Goal: Task Accomplishment & Management: Use online tool/utility

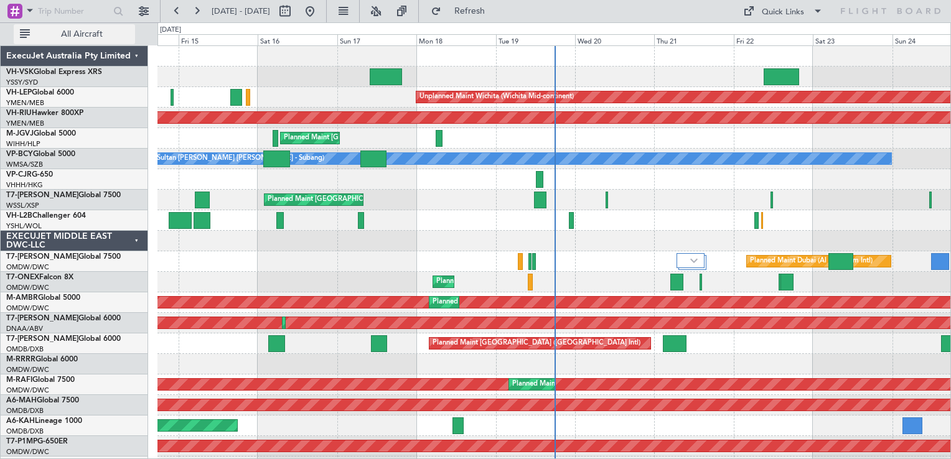
click at [83, 33] on span "All Aircraft" at bounding box center [81, 34] width 99 height 9
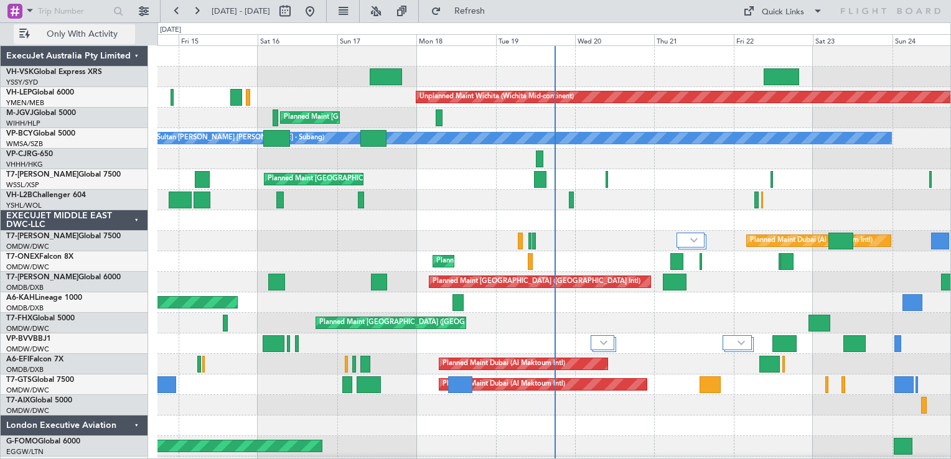
click at [83, 33] on span "Only With Activity" at bounding box center [81, 34] width 99 height 9
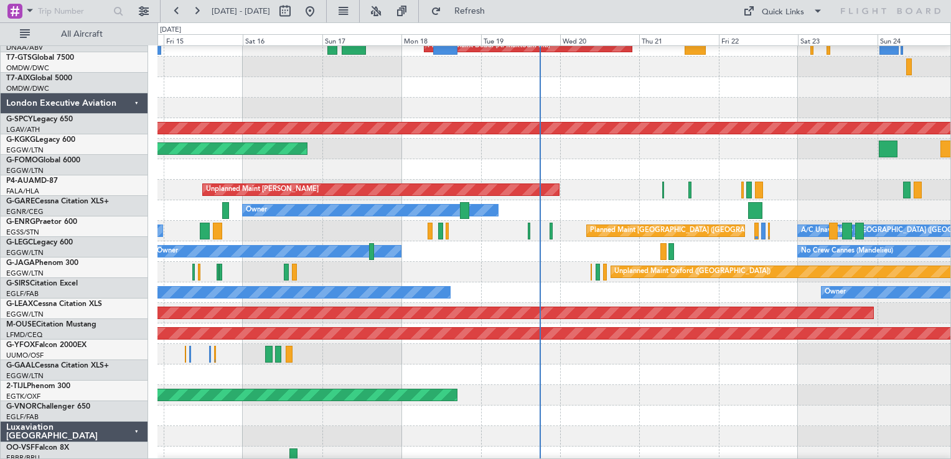
scroll to position [503, 0]
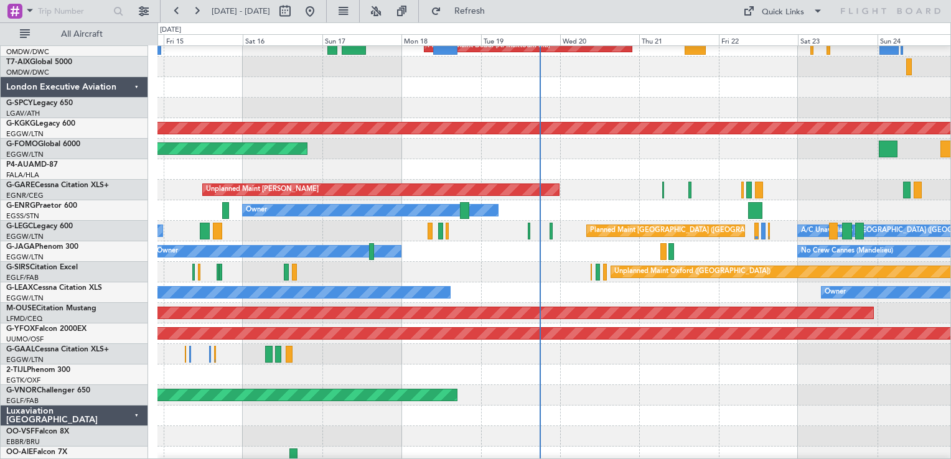
click at [722, 154] on div "Planned Maint Windsor Locks ([PERSON_NAME] Intl)" at bounding box center [553, 149] width 793 height 21
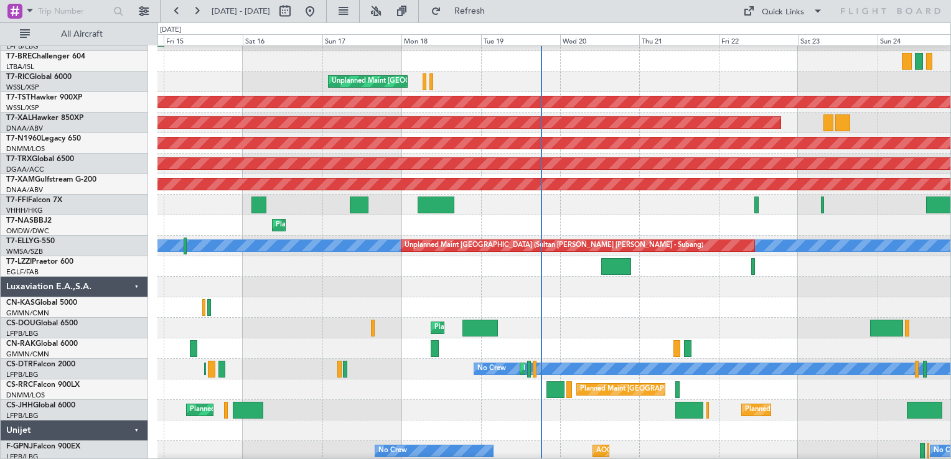
scroll to position [1680, 0]
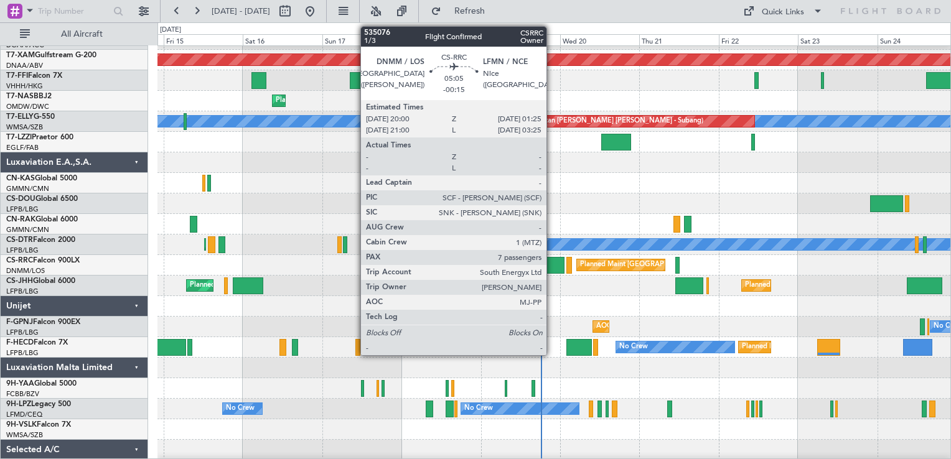
click at [552, 273] on div at bounding box center [555, 265] width 18 height 17
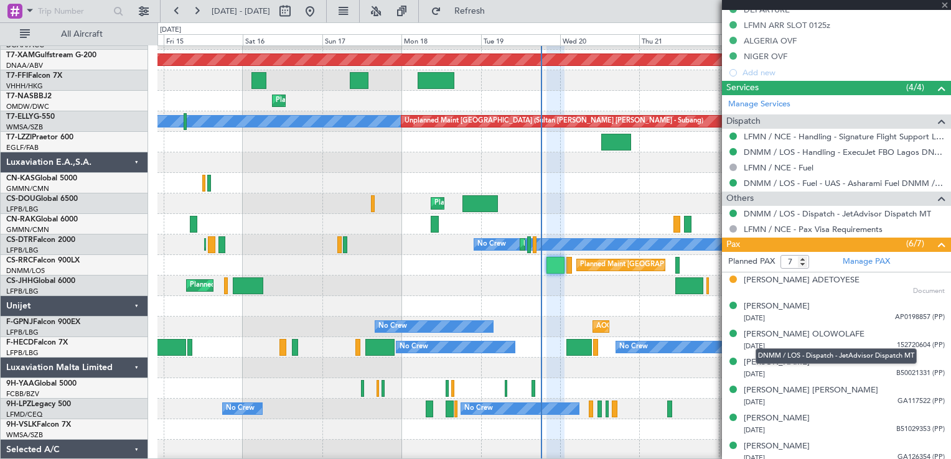
scroll to position [500, 0]
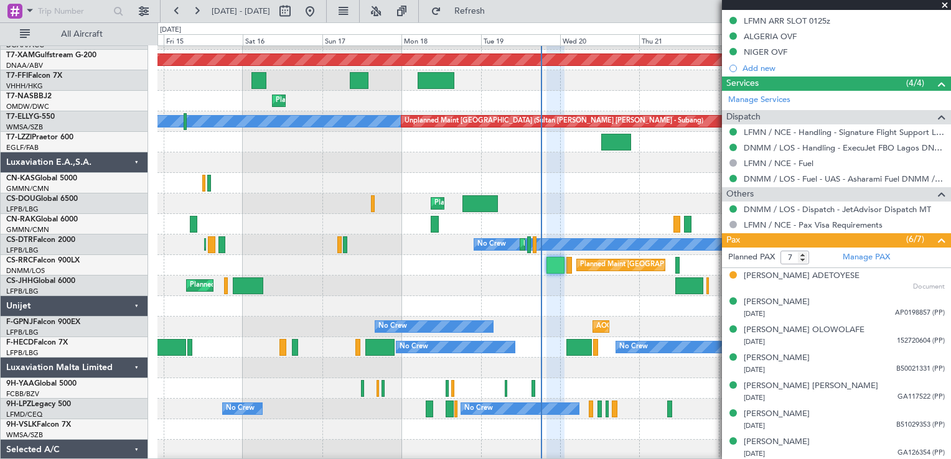
click at [942, 4] on span at bounding box center [944, 5] width 12 height 11
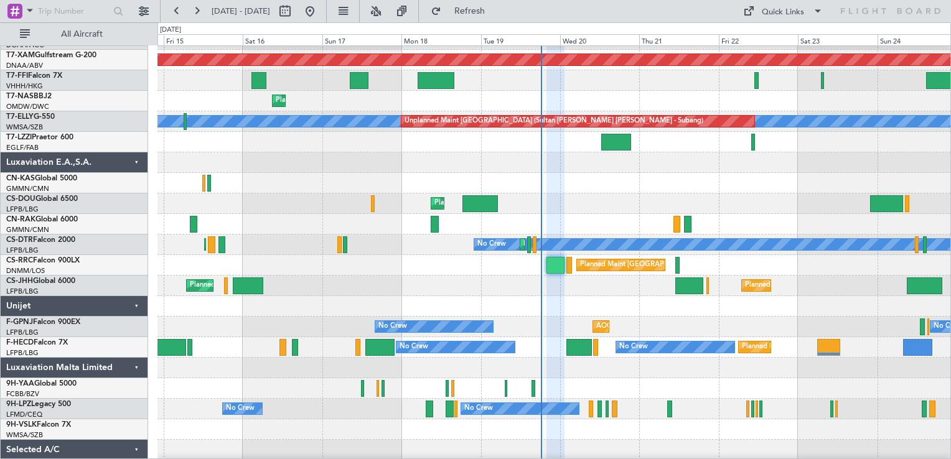
type input "0"
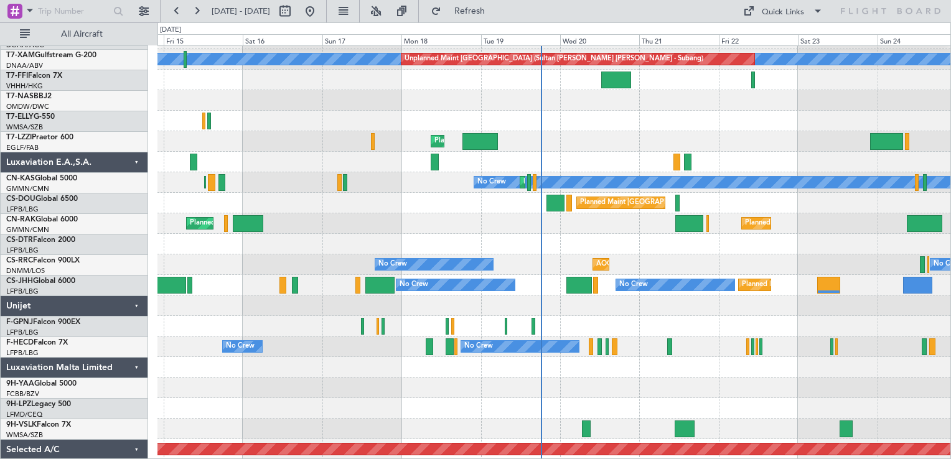
scroll to position [1742, 0]
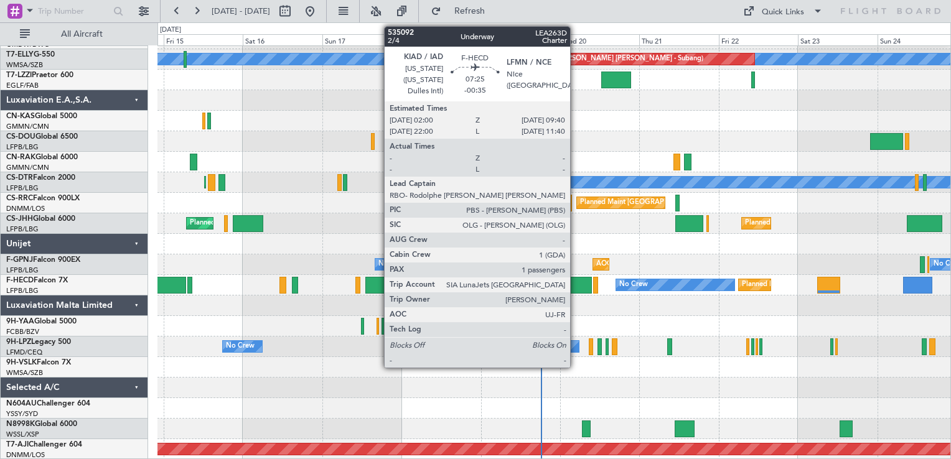
click at [576, 286] on div at bounding box center [579, 285] width 26 height 17
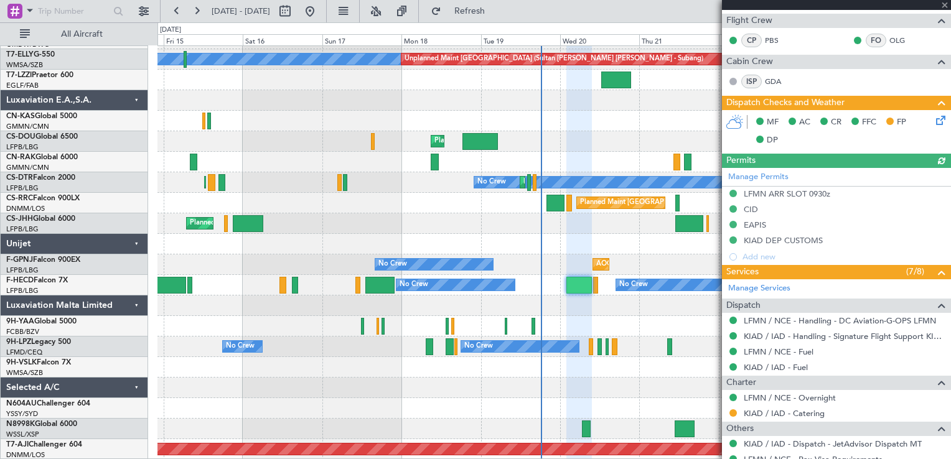
scroll to position [365, 0]
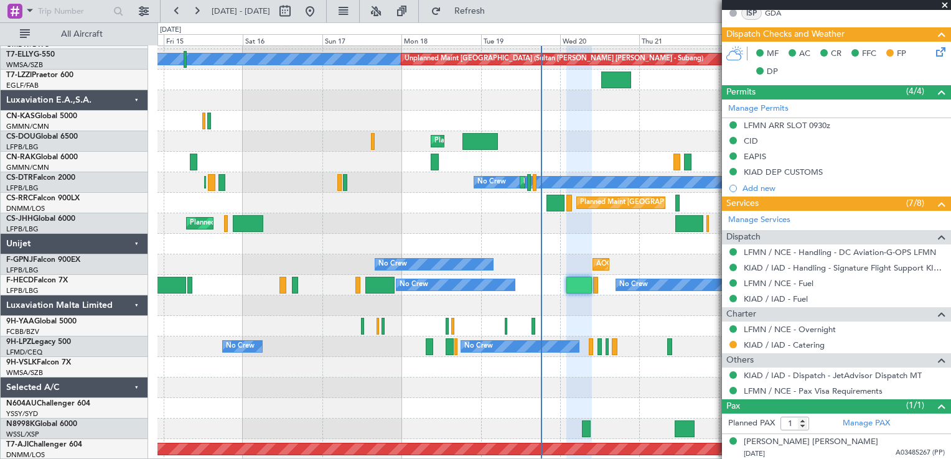
click at [943, 6] on span at bounding box center [944, 5] width 12 height 11
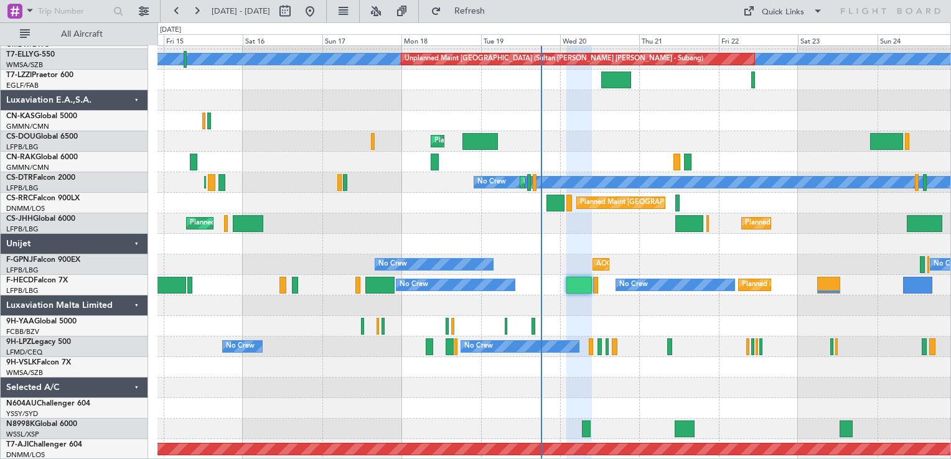
type input "0"
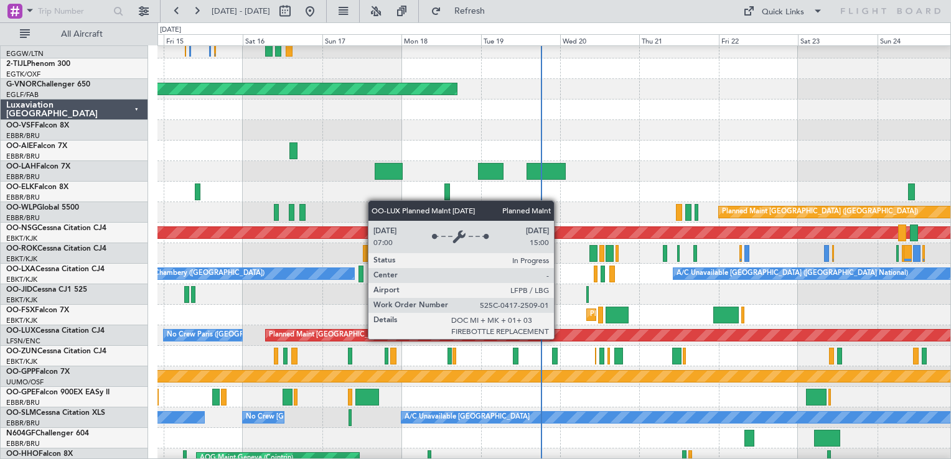
scroll to position [622, 0]
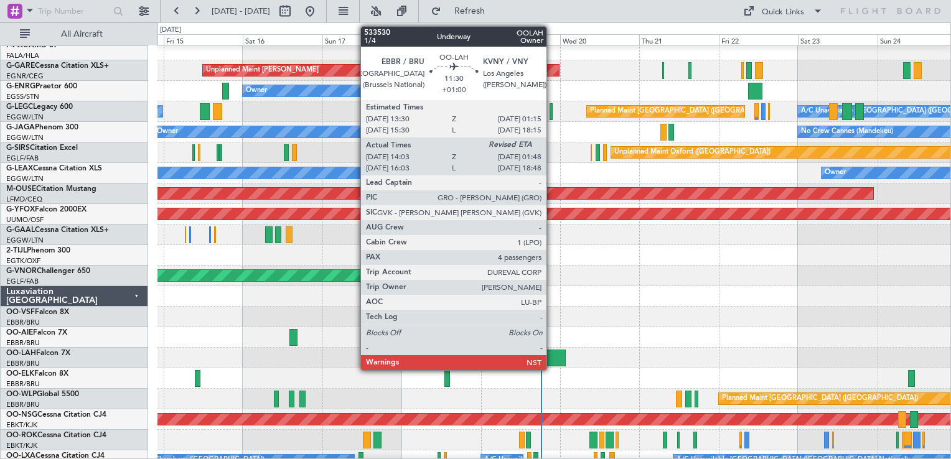
click at [552, 358] on div at bounding box center [545, 358] width 39 height 17
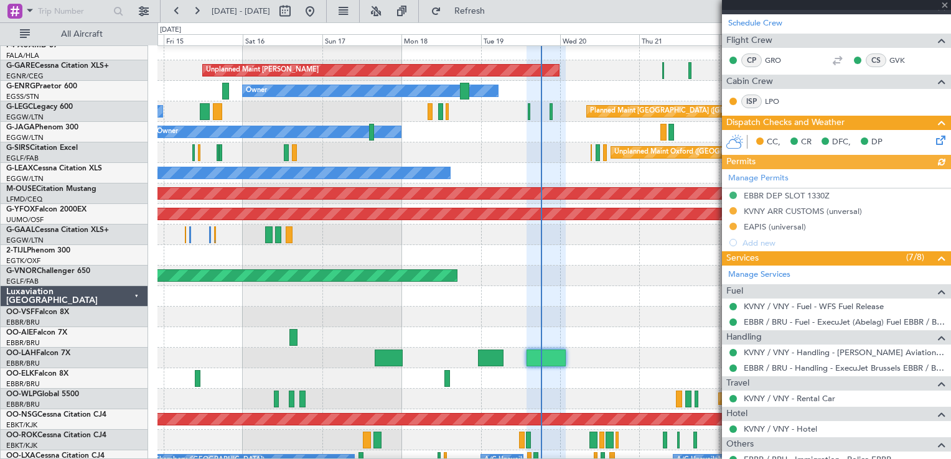
scroll to position [351, 0]
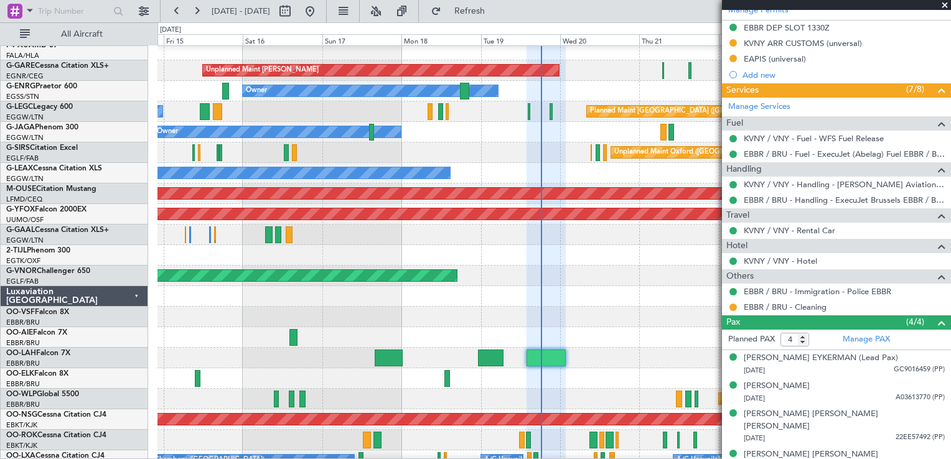
click at [947, 6] on span at bounding box center [944, 5] width 12 height 11
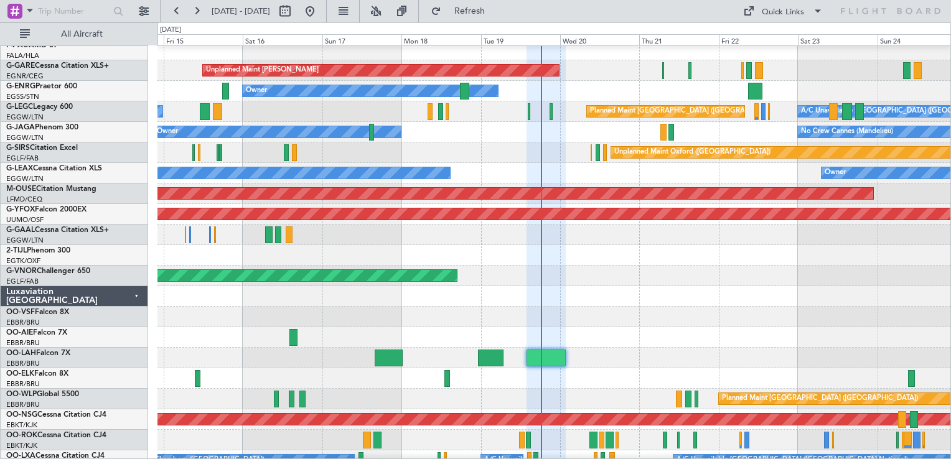
type input "0"
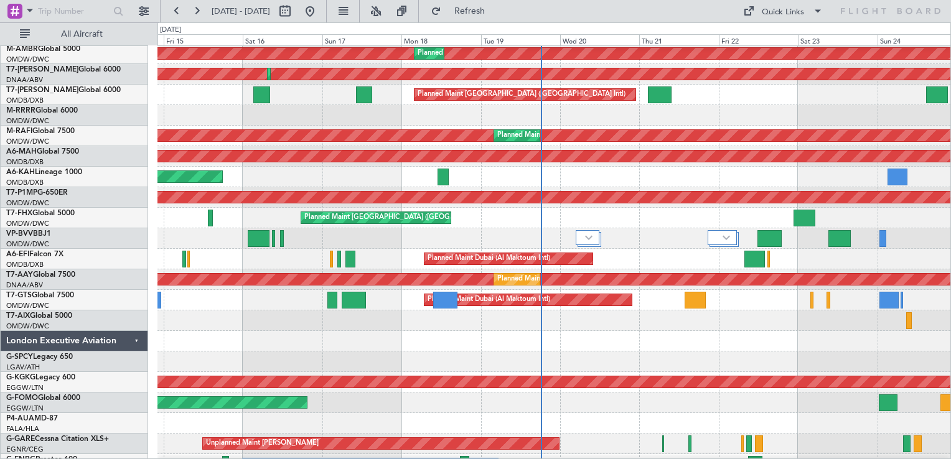
scroll to position [0, 0]
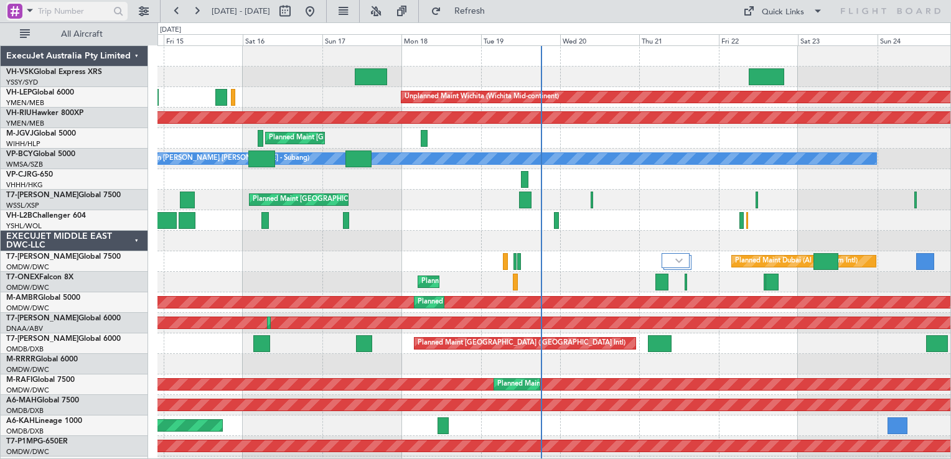
click at [11, 14] on div at bounding box center [14, 11] width 15 height 15
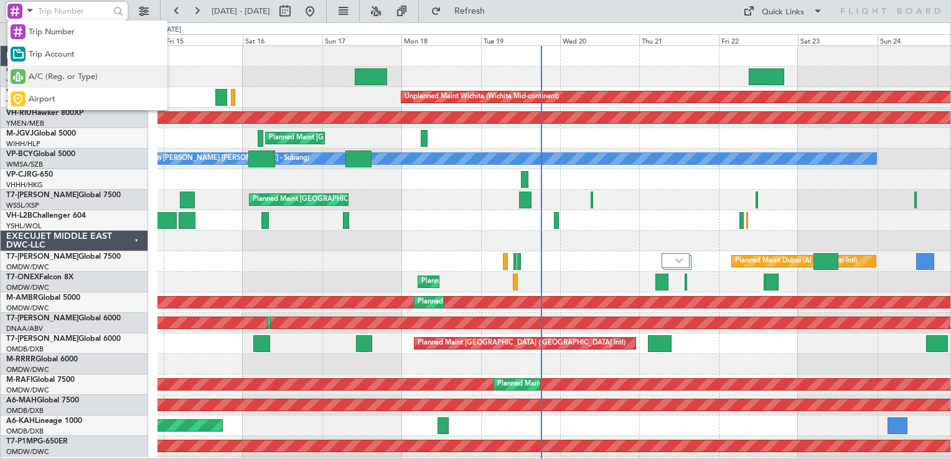
click at [65, 72] on span "A/C (Reg. or Type)" at bounding box center [63, 77] width 69 height 12
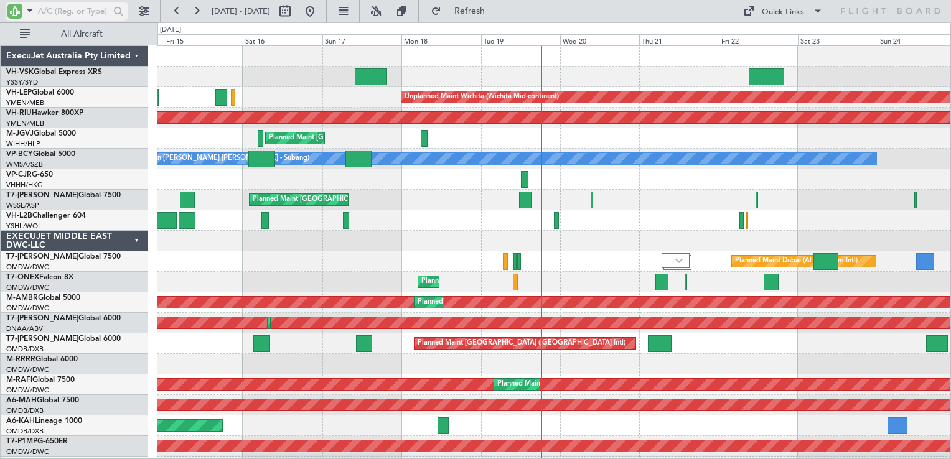
click at [60, 15] on input "text" at bounding box center [74, 11] width 72 height 19
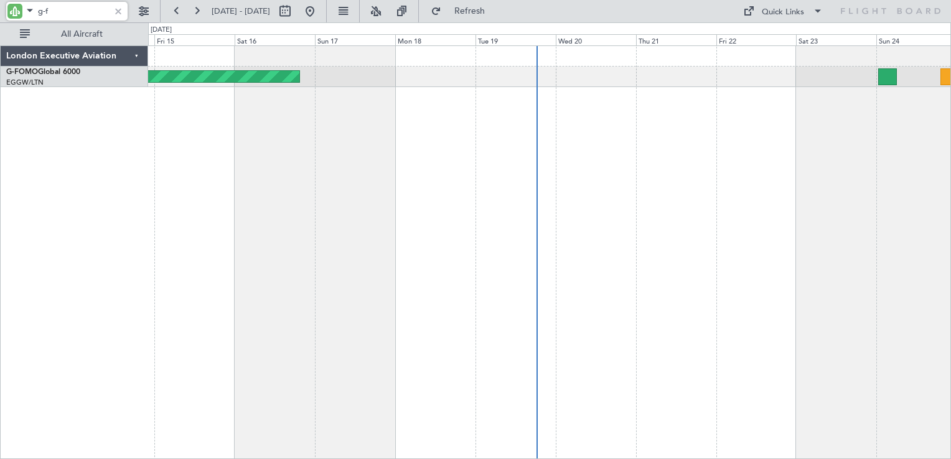
type input "g-f"
